Goal: Obtain resource: Obtain resource

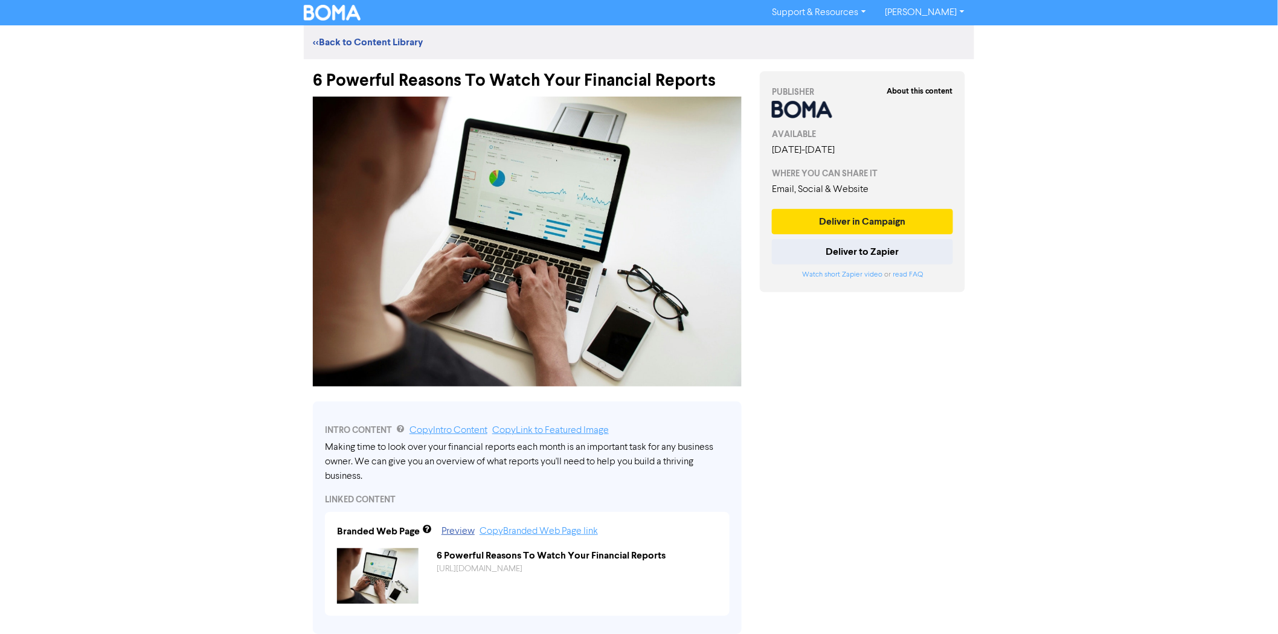
click at [540, 79] on div "6 Powerful Reasons To Watch Your Financial Reports" at bounding box center [527, 74] width 429 height 31
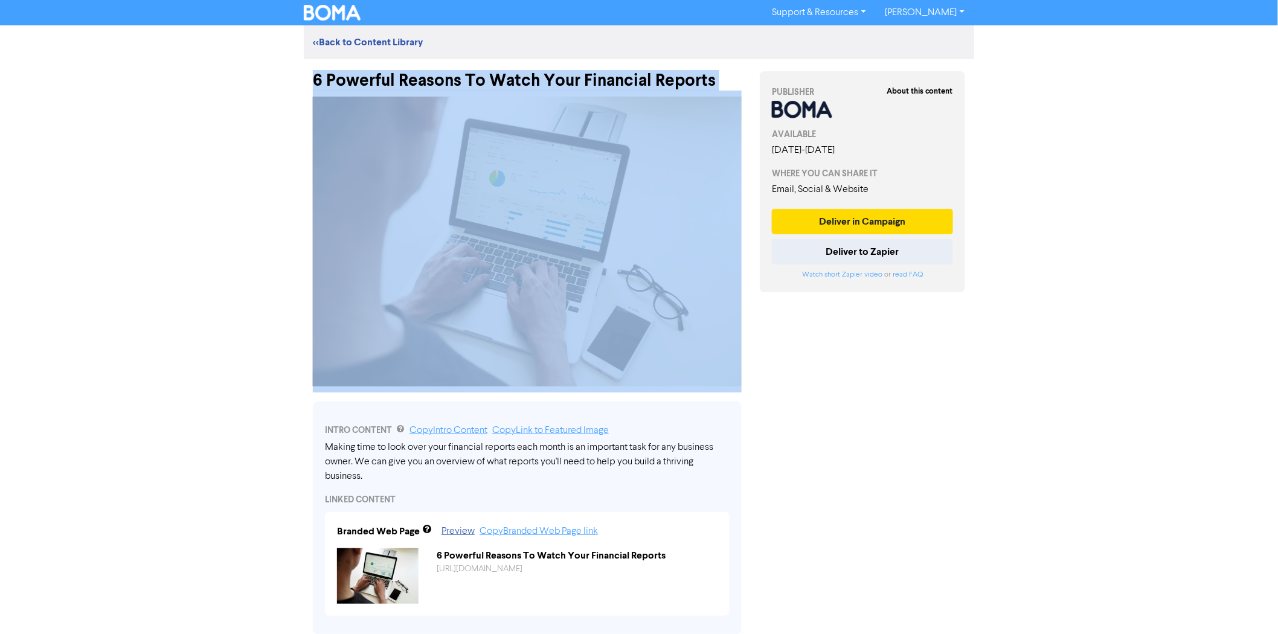
click at [540, 79] on div "6 Powerful Reasons To Watch Your Financial Reports" at bounding box center [527, 74] width 429 height 31
copy div "6 Powerful Reasons To Watch Your Financial Reports"
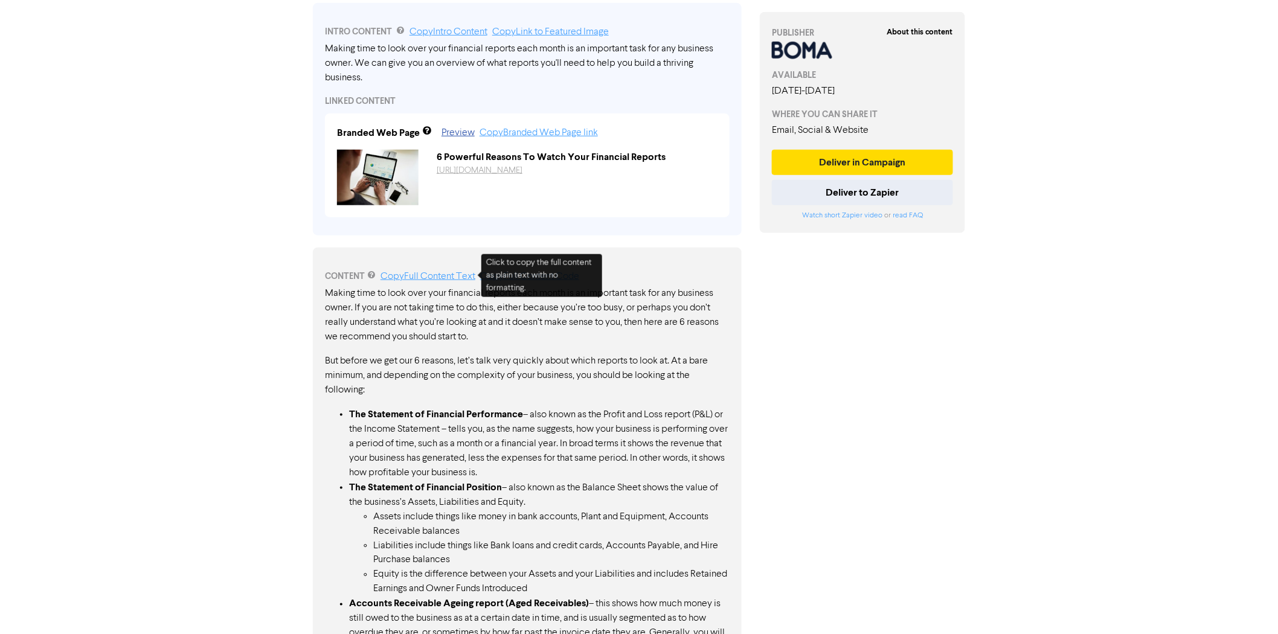
scroll to position [268, 0]
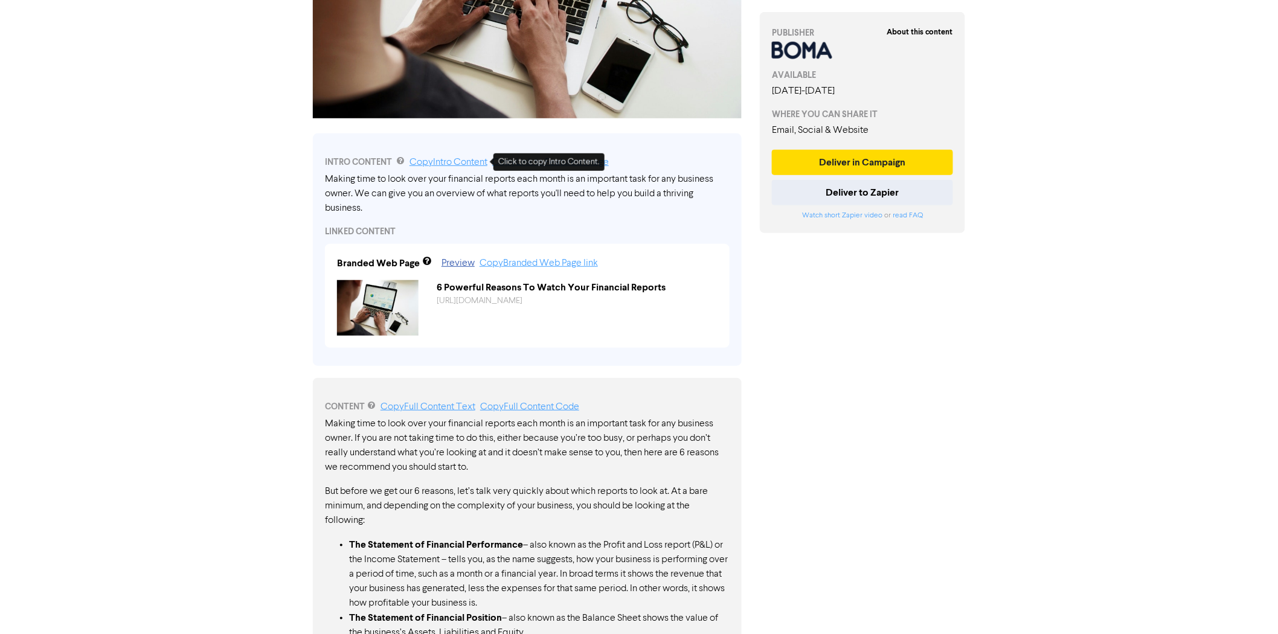
click at [466, 161] on link "Copy Intro Content" at bounding box center [448, 163] width 78 height 10
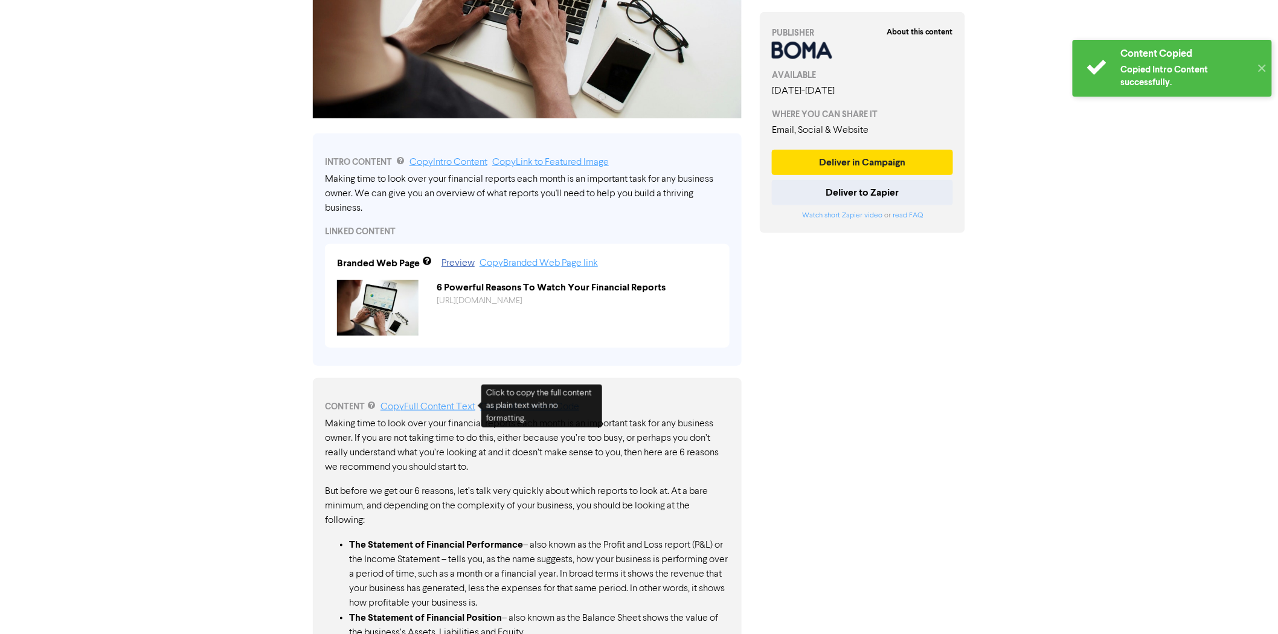
click at [445, 402] on link "Copy Full Content Text" at bounding box center [427, 407] width 95 height 10
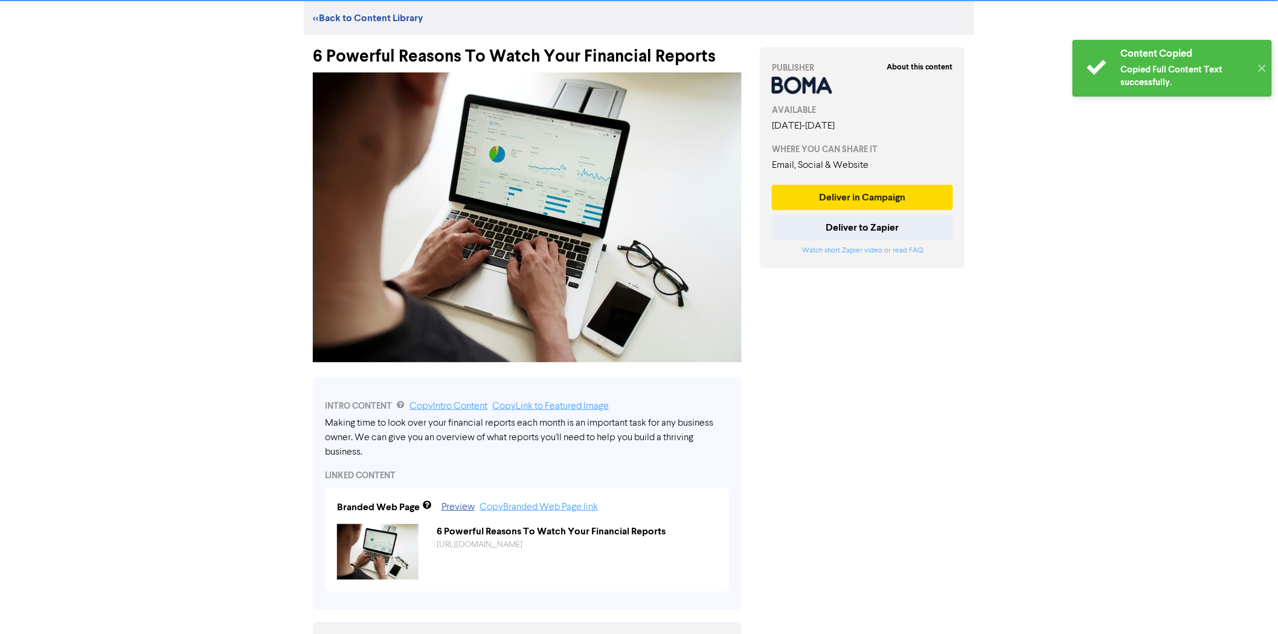
scroll to position [0, 0]
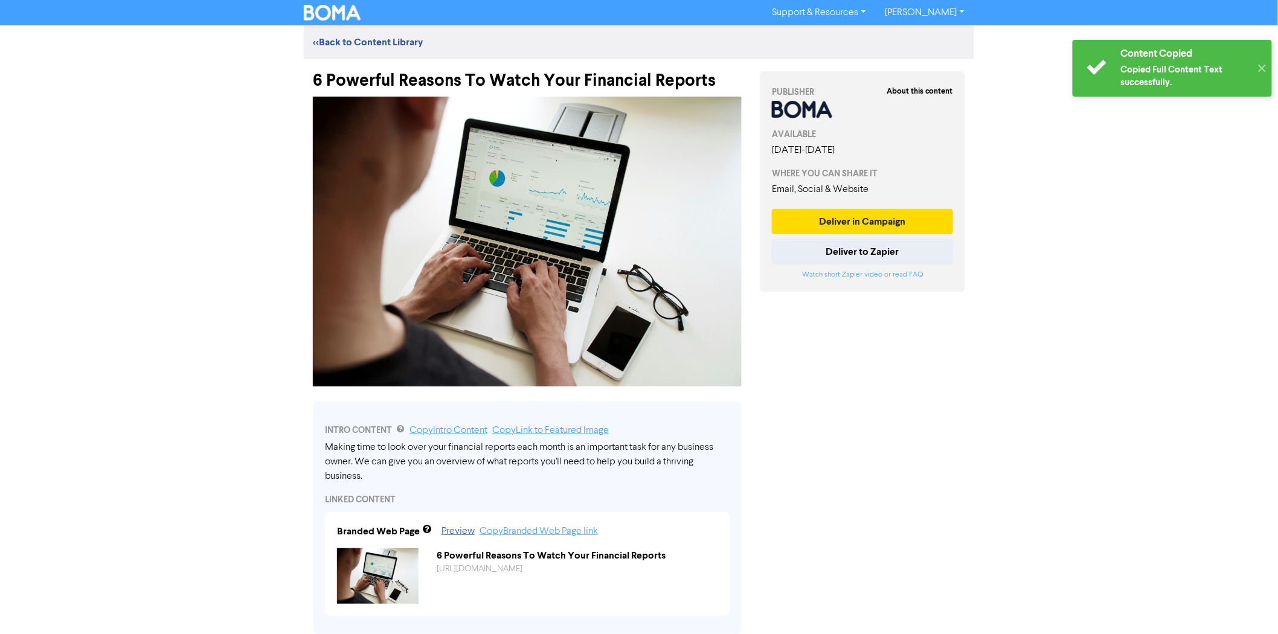
click at [551, 68] on div "6 Powerful Reasons To Watch Your Financial Reports" at bounding box center [527, 74] width 429 height 31
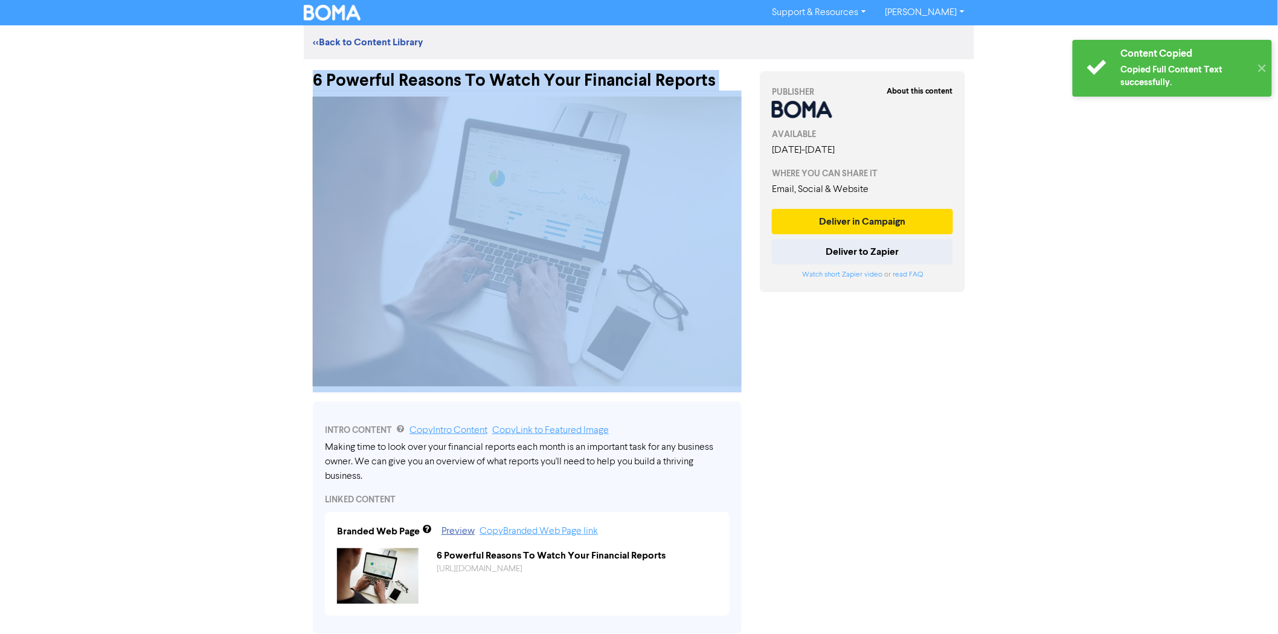
click at [551, 68] on div "6 Powerful Reasons To Watch Your Financial Reports" at bounding box center [527, 74] width 429 height 31
copy div "6 Powerful Reasons To Watch Your Financial Reports"
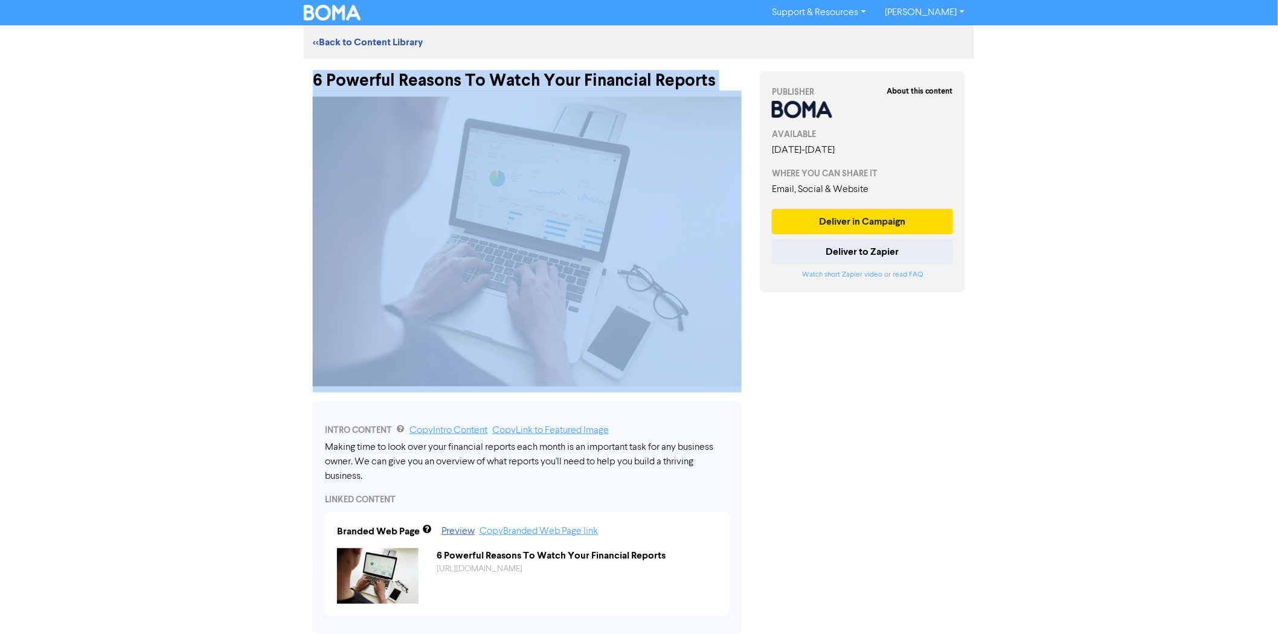
click at [571, 77] on div "6 Powerful Reasons To Watch Your Financial Reports" at bounding box center [527, 74] width 429 height 31
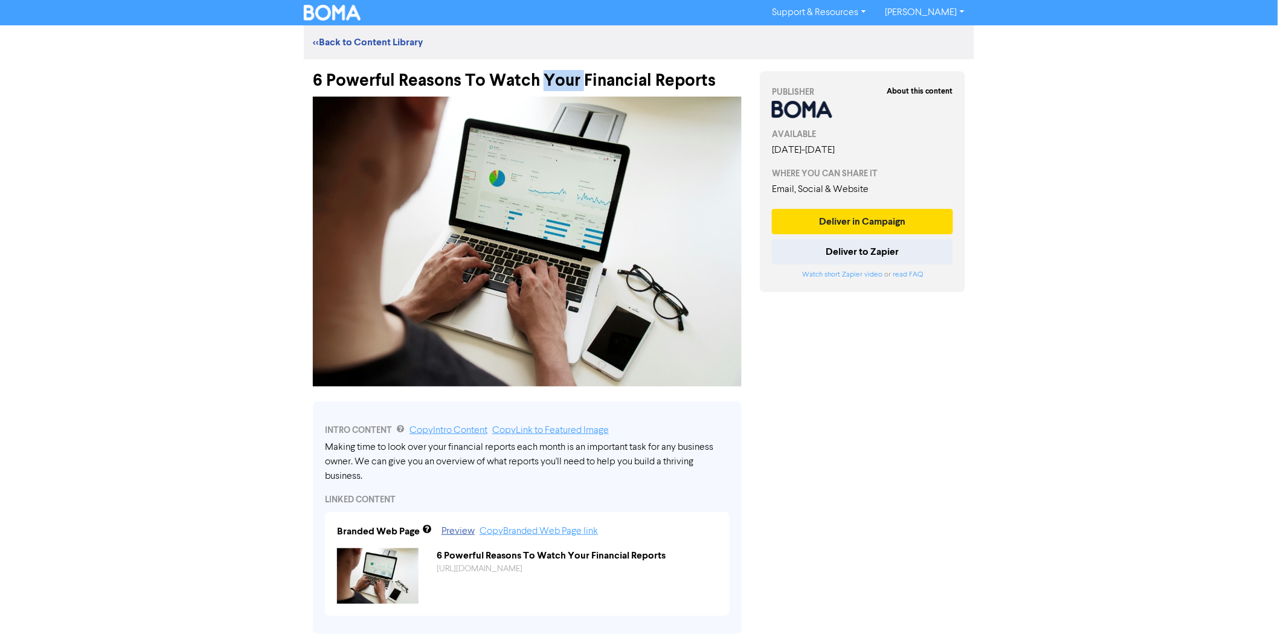
click at [571, 77] on div "6 Powerful Reasons To Watch Your Financial Reports" at bounding box center [527, 74] width 429 height 31
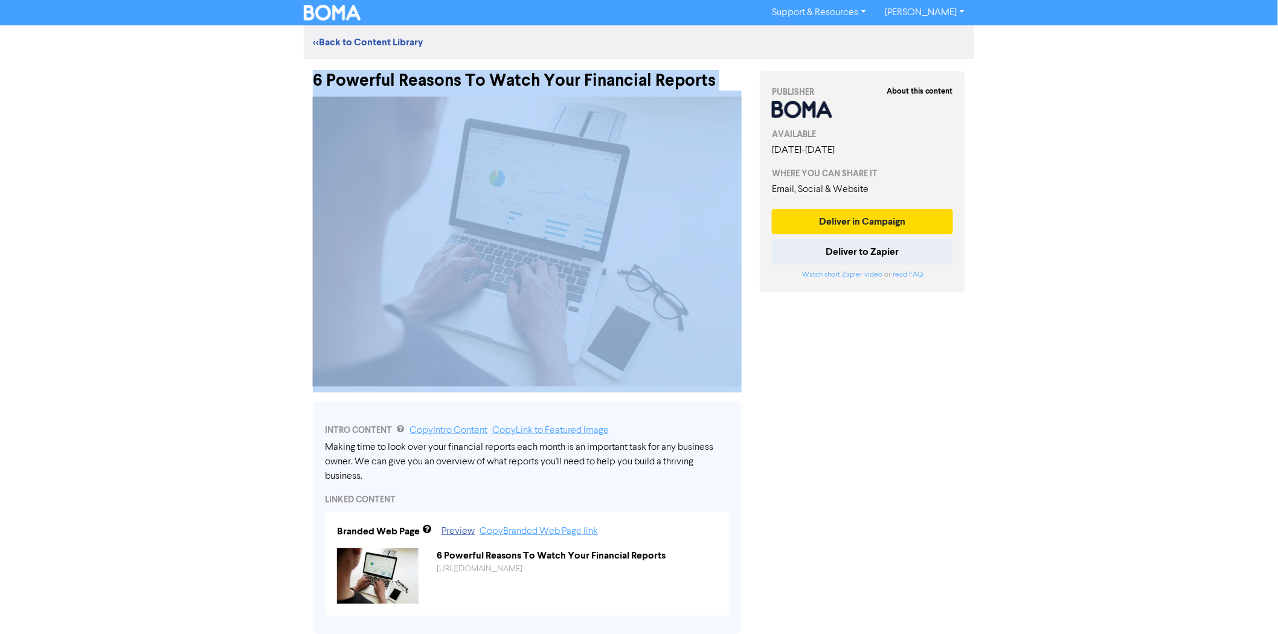
click at [571, 77] on div "6 Powerful Reasons To Watch Your Financial Reports" at bounding box center [527, 74] width 429 height 31
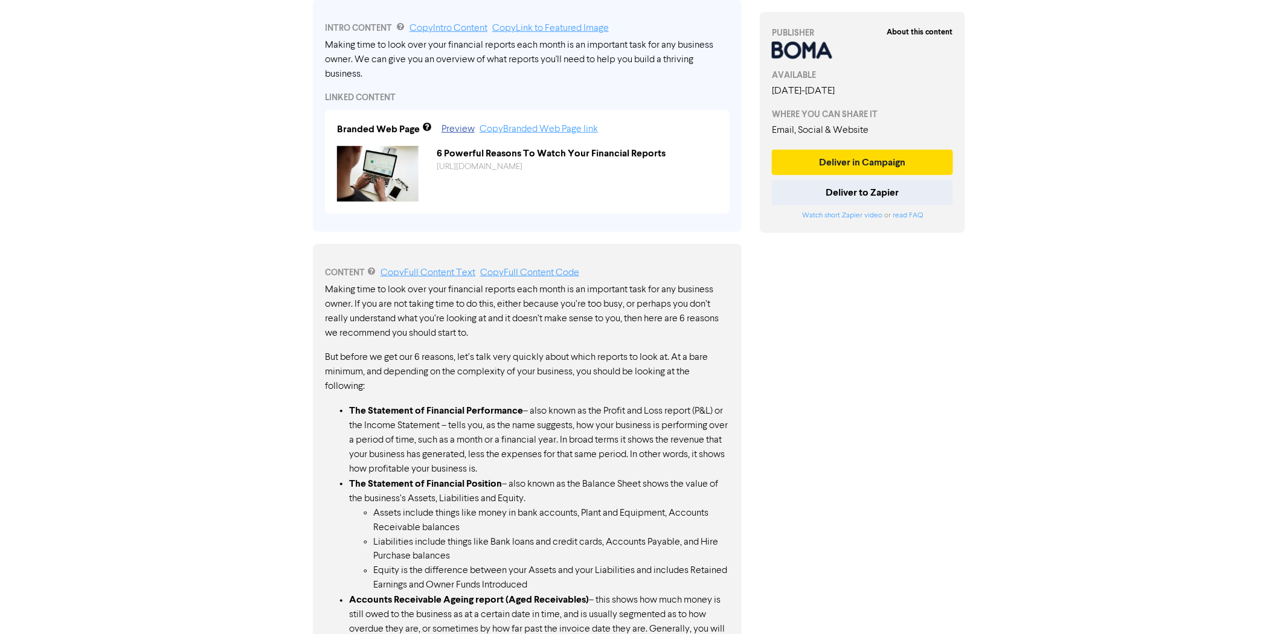
click at [440, 364] on p "But before we get our 6 reasons, let’s talk very quickly about which reports to…" at bounding box center [527, 371] width 405 height 43
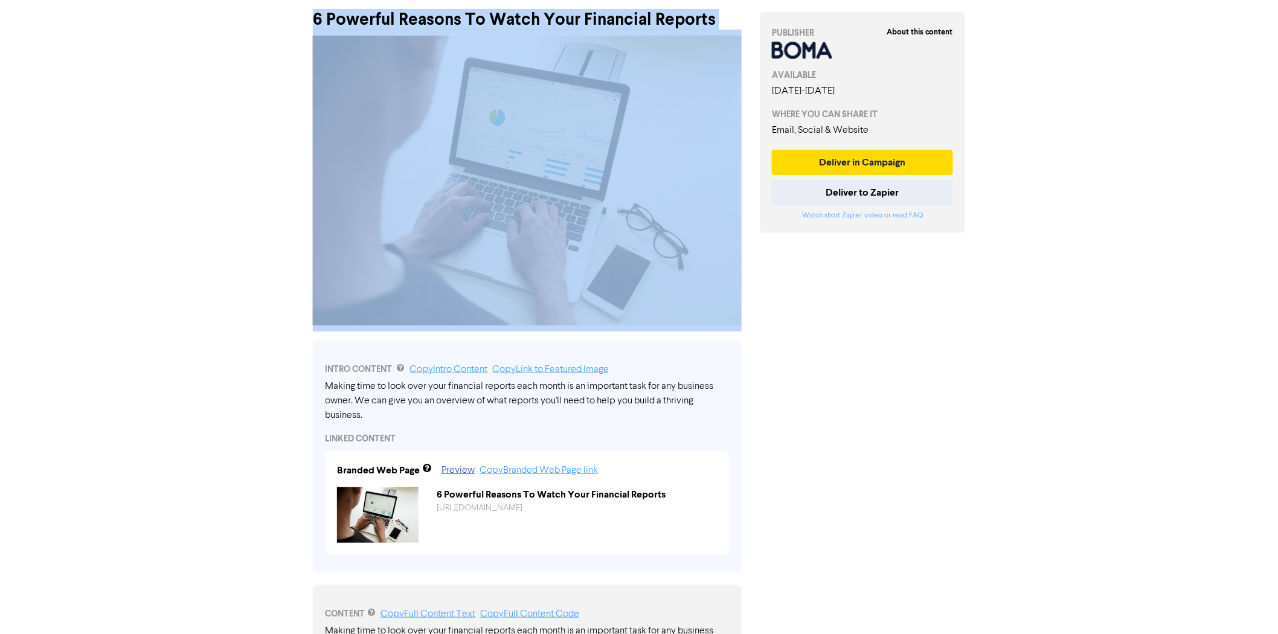
scroll to position [0, 0]
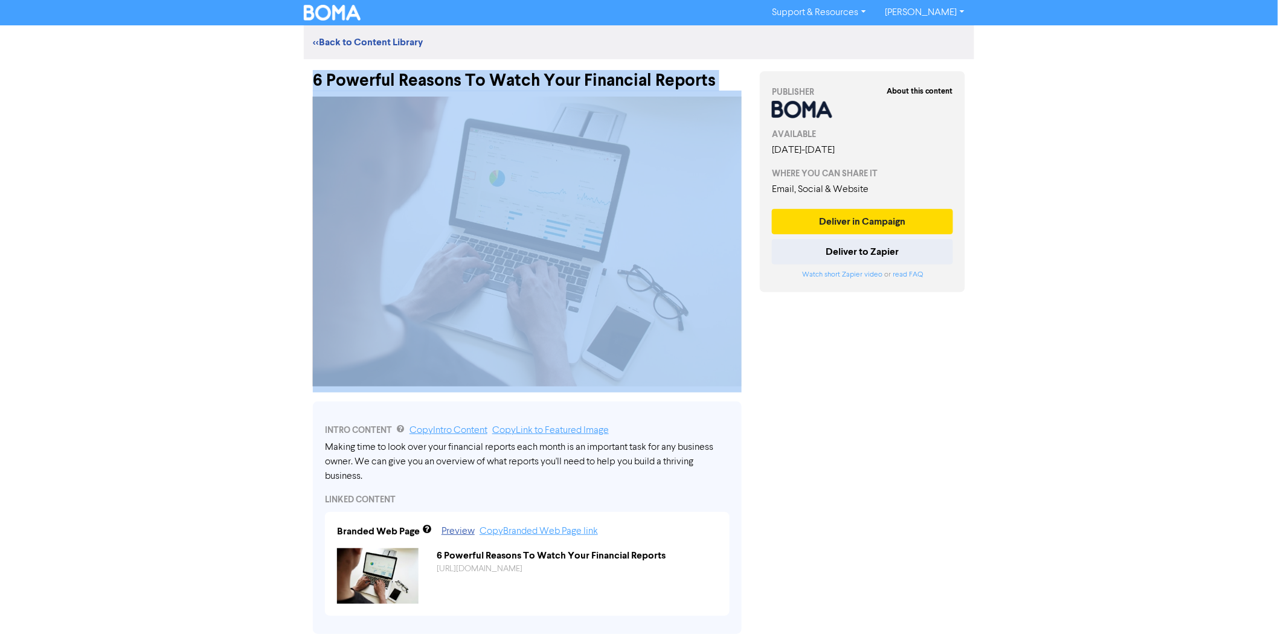
click at [500, 72] on div "6 Powerful Reasons To Watch Your Financial Reports" at bounding box center [527, 74] width 429 height 31
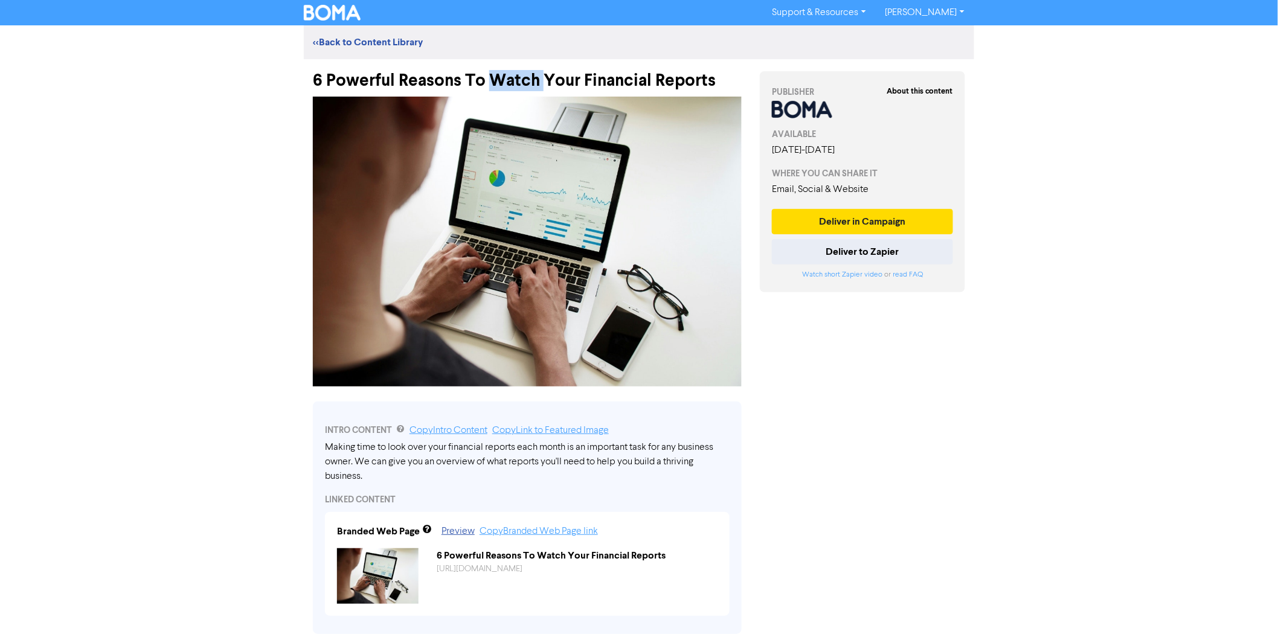
click at [500, 72] on div "6 Powerful Reasons To Watch Your Financial Reports" at bounding box center [527, 74] width 429 height 31
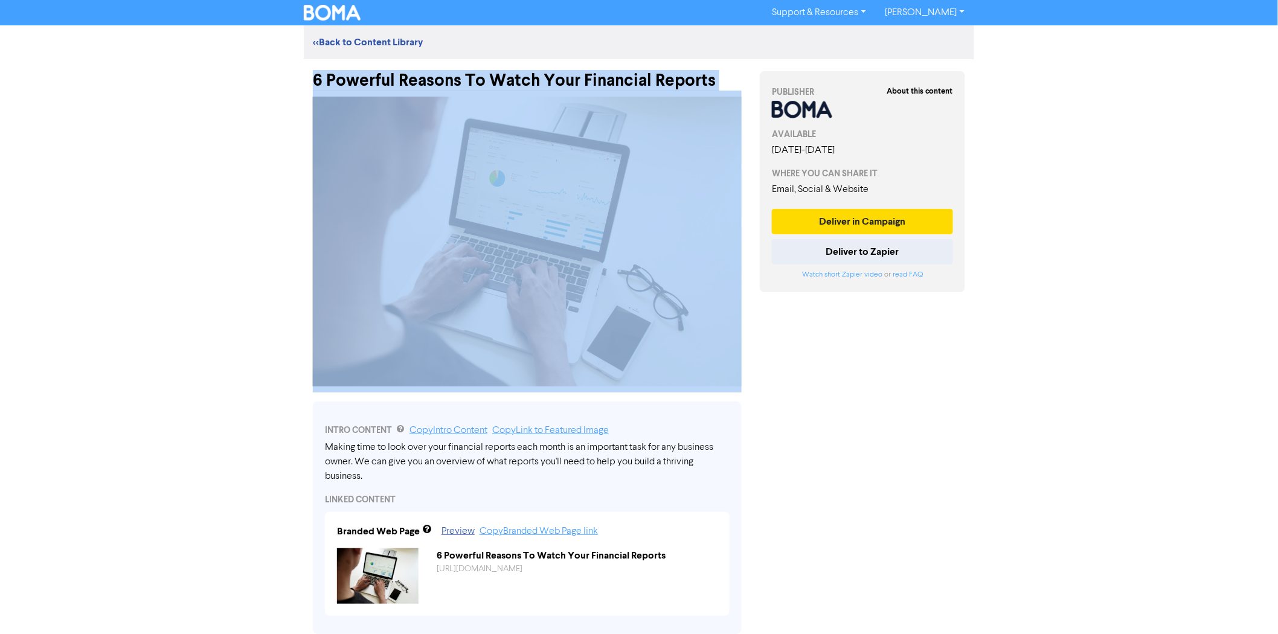
click at [500, 72] on div "6 Powerful Reasons To Watch Your Financial Reports" at bounding box center [527, 74] width 429 height 31
